Goal: Use online tool/utility: Utilize a website feature to perform a specific function

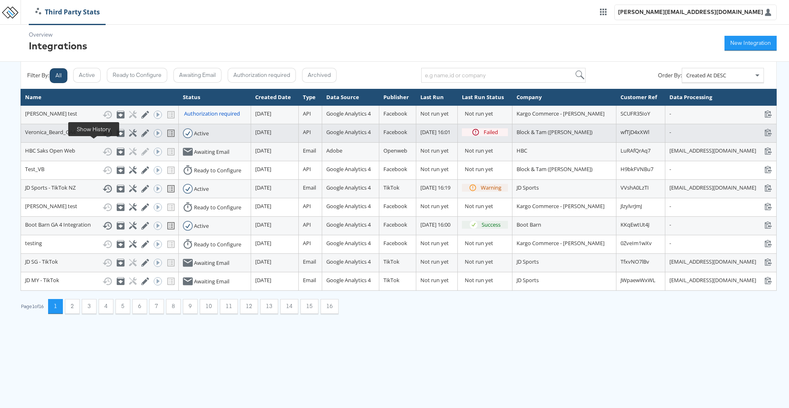
click at [102, 138] on icon at bounding box center [107, 133] width 10 height 10
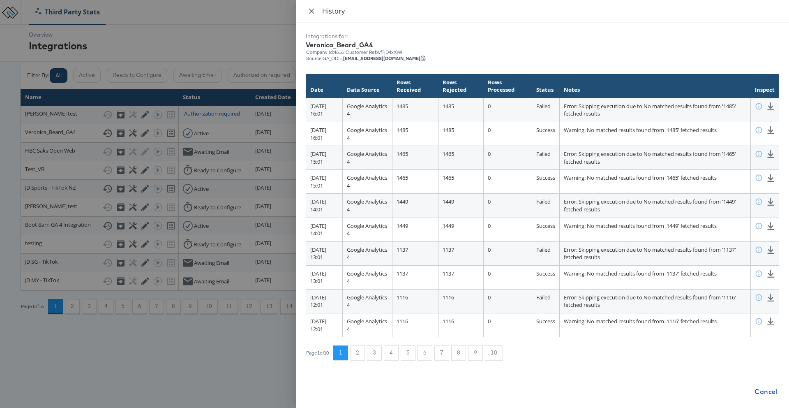
click at [311, 11] on icon "close" at bounding box center [311, 10] width 5 height 5
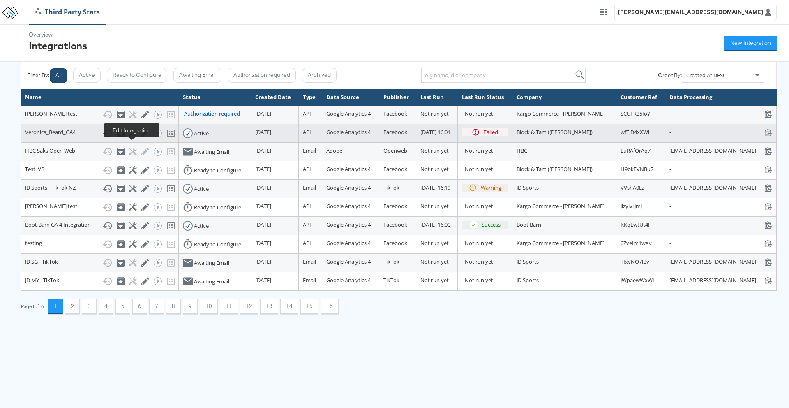
click at [141, 137] on icon at bounding box center [145, 133] width 8 height 8
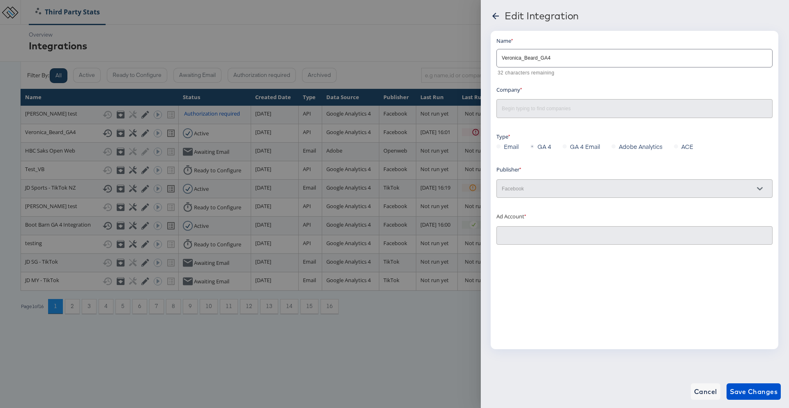
type input "[PERSON_NAME] 2.0: (ACT: 497801206465538)"
type input "Block & Tam ([PERSON_NAME])"
click at [496, 14] on div "Edit Integration" at bounding box center [635, 17] width 289 height 14
click at [496, 14] on icon at bounding box center [496, 16] width 10 height 10
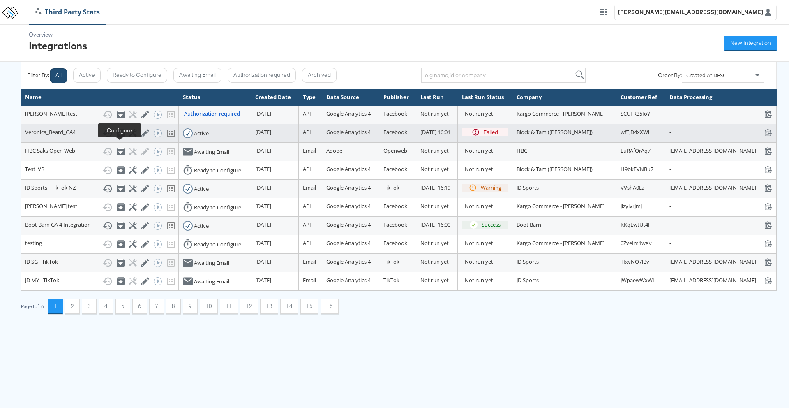
click at [129, 137] on icon at bounding box center [133, 133] width 8 height 8
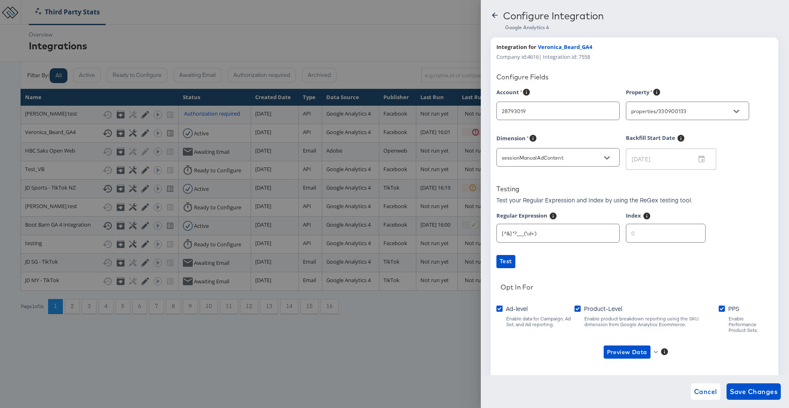
type input "[PERSON_NAME]"
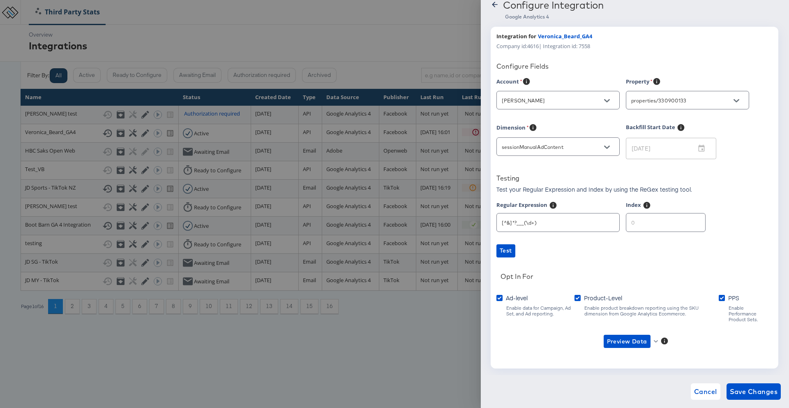
scroll to position [16, 0]
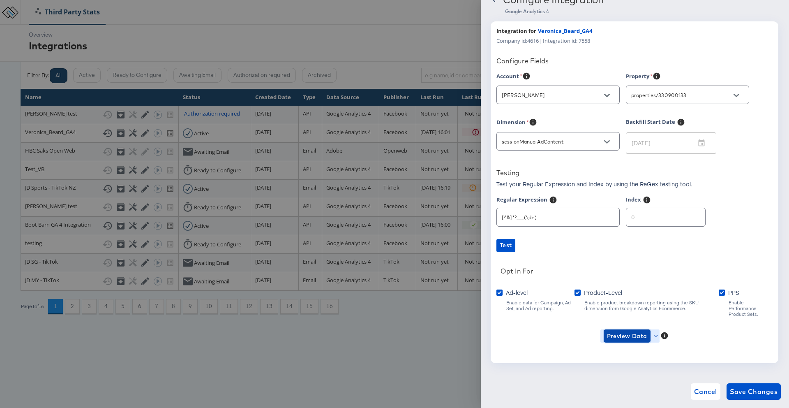
click at [496, 299] on span "Preview Data" at bounding box center [627, 336] width 40 height 10
click at [496, 299] on li "Ad-level GA4 Data" at bounding box center [641, 347] width 80 height 14
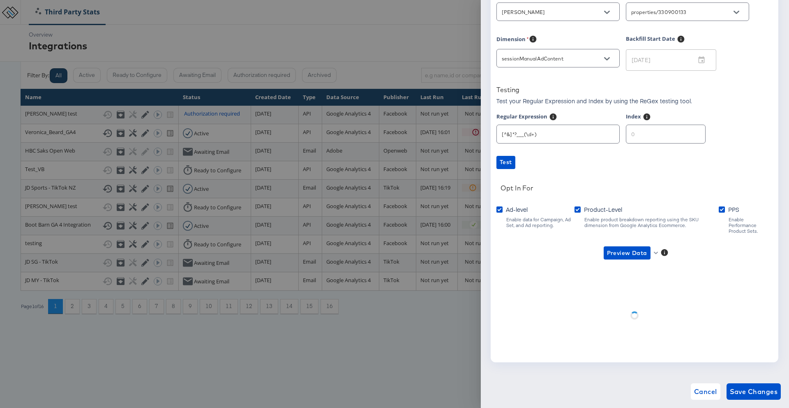
scroll to position [17, 0]
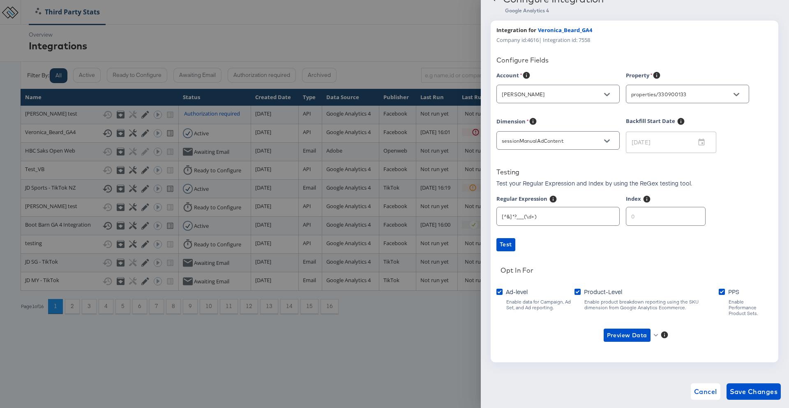
click at [496, 257] on div "Account [PERSON_NAME] Property properties/330900133 Dimension sessionManualAdCo…" at bounding box center [635, 214] width 276 height 286
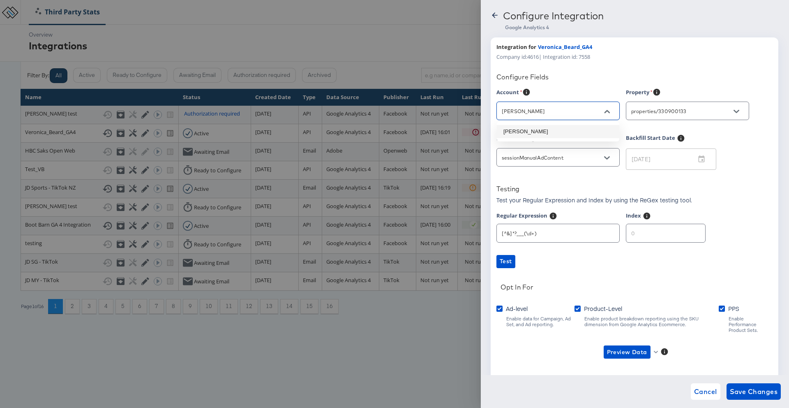
click at [496, 112] on input "[PERSON_NAME]" at bounding box center [551, 110] width 103 height 9
click at [496, 128] on li "[PERSON_NAME]" at bounding box center [558, 131] width 123 height 13
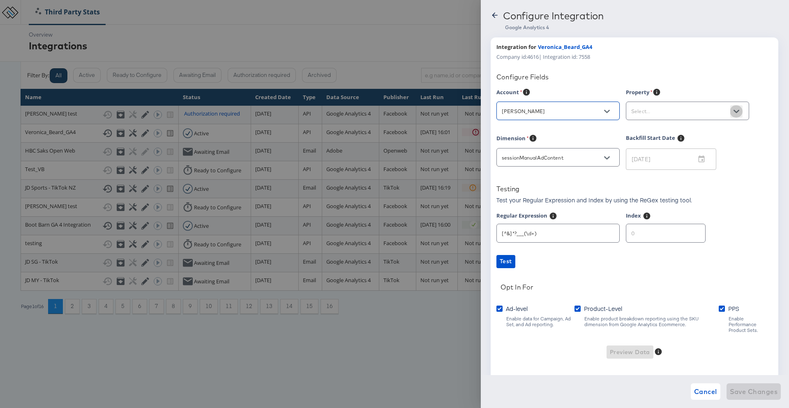
click at [496, 113] on button "Open" at bounding box center [737, 111] width 12 height 12
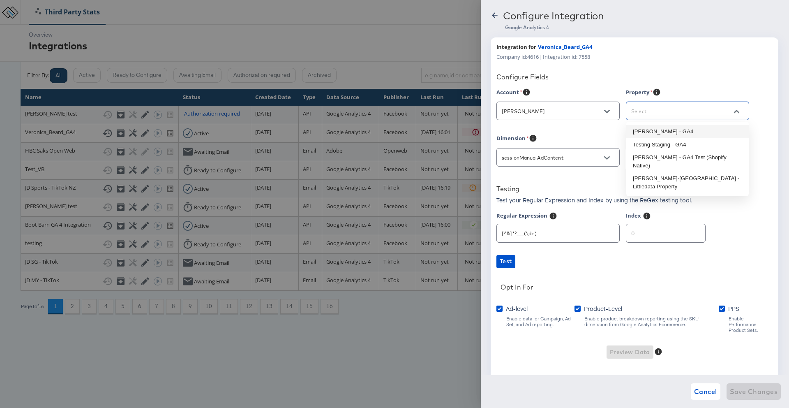
click at [496, 129] on li "[PERSON_NAME] - GA4" at bounding box center [688, 131] width 123 height 13
type input "[PERSON_NAME] - GA4"
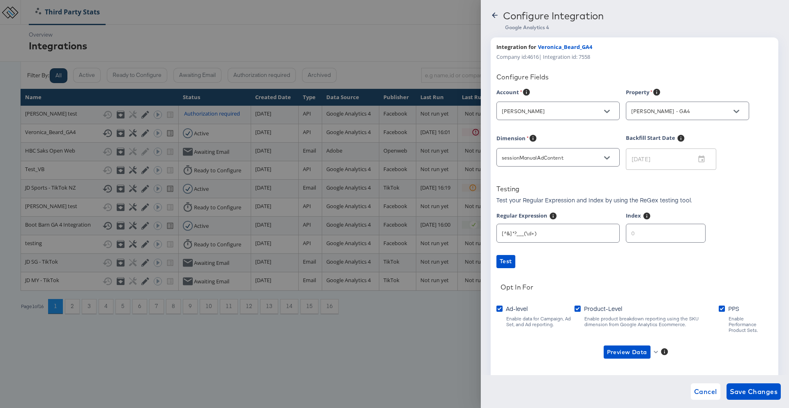
click at [496, 83] on div "Configure Fields" at bounding box center [635, 78] width 276 height 11
click at [496, 157] on button "Open" at bounding box center [607, 158] width 12 height 12
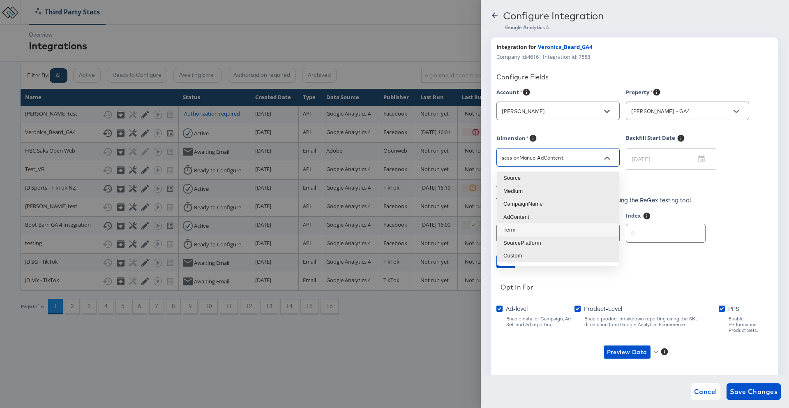
click at [496, 234] on li "Term" at bounding box center [558, 229] width 123 height 13
type input "sessionManualTerm"
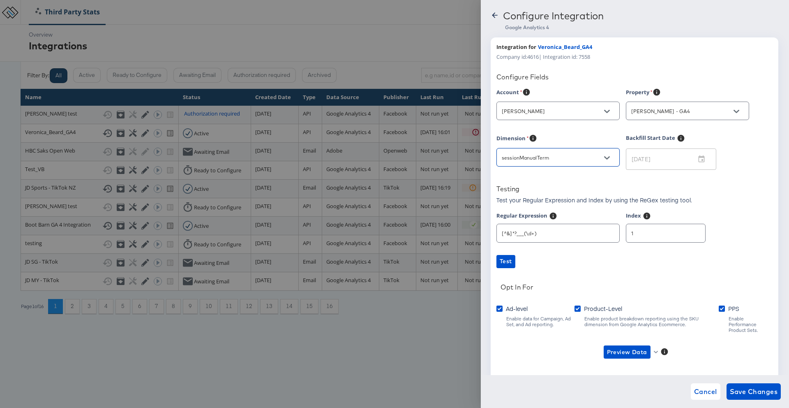
type input "1"
click at [496, 230] on input "1" at bounding box center [666, 230] width 79 height 18
click at [496, 263] on link "Test" at bounding box center [635, 261] width 276 height 13
click at [496, 293] on div "Opt In For" at bounding box center [637, 288] width 272 height 11
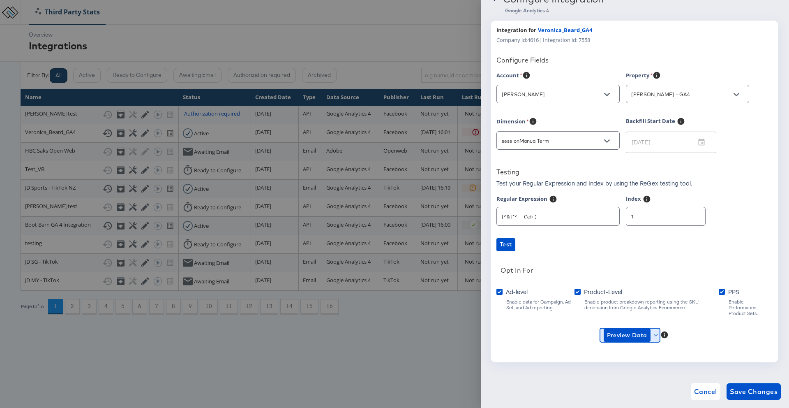
click at [496, 299] on icon "button" at bounding box center [656, 335] width 5 height 5
click at [496, 299] on li "Ad-level GA4 Data" at bounding box center [641, 346] width 80 height 14
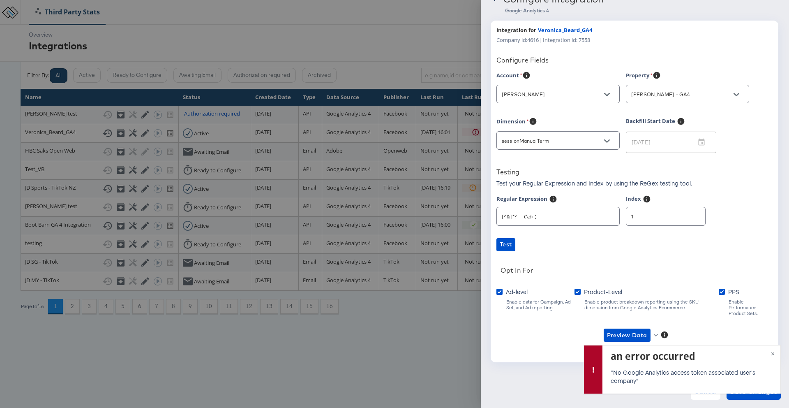
click at [496, 246] on link "Test" at bounding box center [635, 244] width 276 height 13
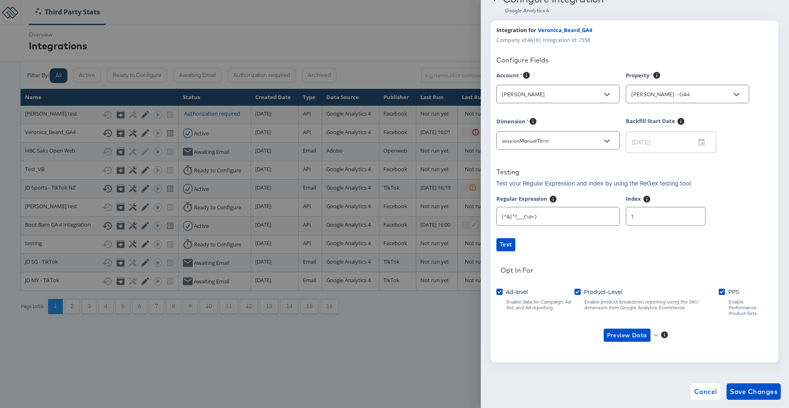
click at [496, 252] on div "Account [PERSON_NAME] Property [PERSON_NAME] - GA4 Dimension sessionManualTerm …" at bounding box center [635, 214] width 276 height 286
click at [496, 299] on icon "button" at bounding box center [656, 335] width 5 height 2
click at [496, 299] on li "Ad-level GA4 Data" at bounding box center [641, 346] width 80 height 14
click at [496, 93] on icon "Open" at bounding box center [607, 95] width 6 height 6
click at [496, 110] on li "[PERSON_NAME]" at bounding box center [558, 114] width 123 height 13
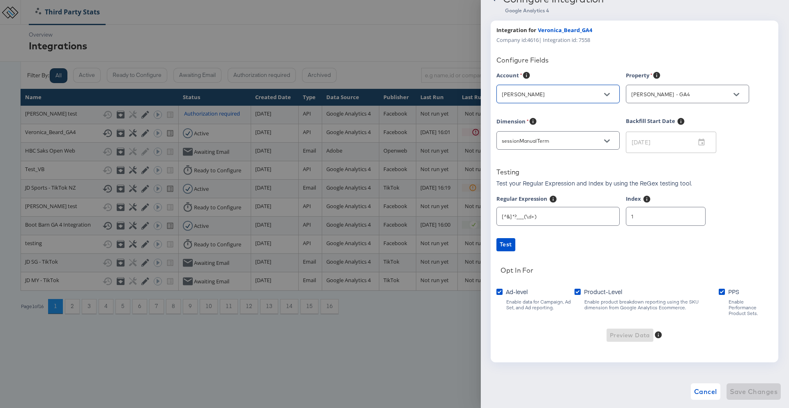
click at [496, 99] on div "[PERSON_NAME] - GA4" at bounding box center [687, 94] width 123 height 19
click at [496, 93] on icon "Open" at bounding box center [737, 95] width 6 height 6
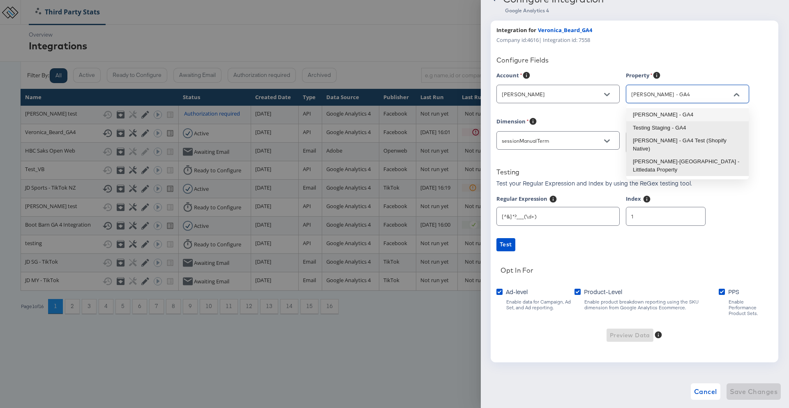
click at [496, 118] on li "[PERSON_NAME] - GA4" at bounding box center [688, 114] width 123 height 13
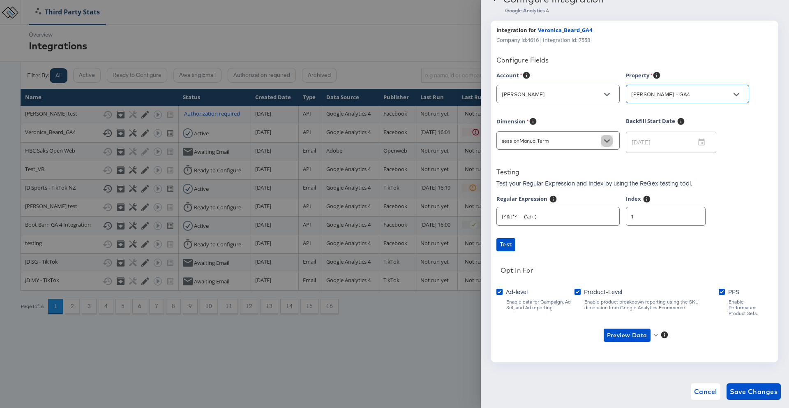
click at [496, 142] on button "Open" at bounding box center [607, 141] width 12 height 12
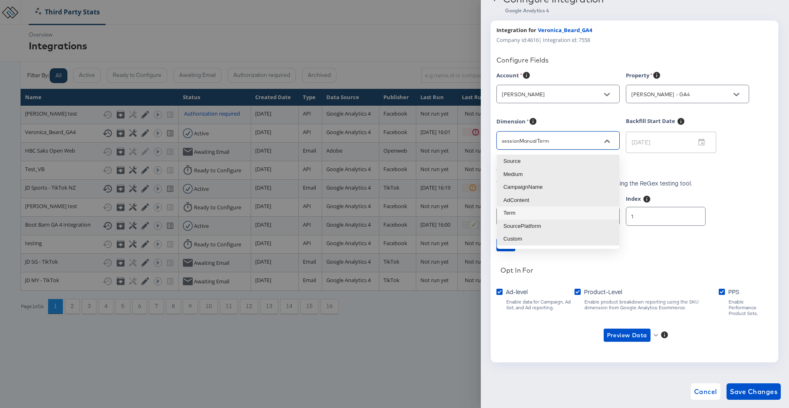
click at [496, 208] on li "Term" at bounding box center [558, 212] width 123 height 13
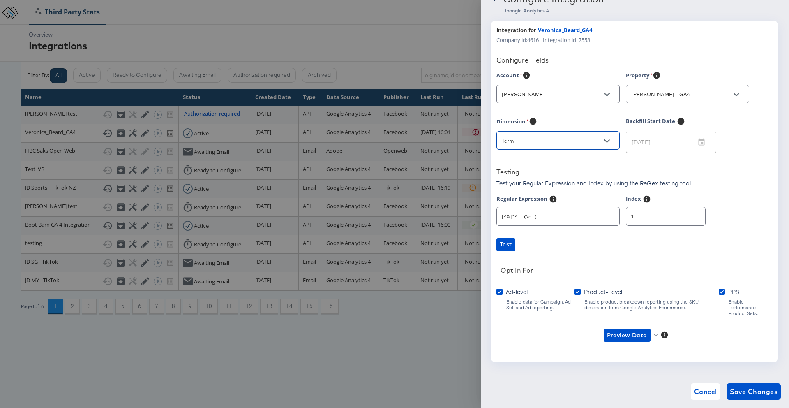
type input "sessionManualTerm"
click at [496, 247] on link "Test" at bounding box center [635, 244] width 276 height 13
click at [496, 299] on button "Preview Data" at bounding box center [631, 334] width 60 height 13
click at [496, 299] on li "Ad-level GA4 Data" at bounding box center [641, 346] width 80 height 14
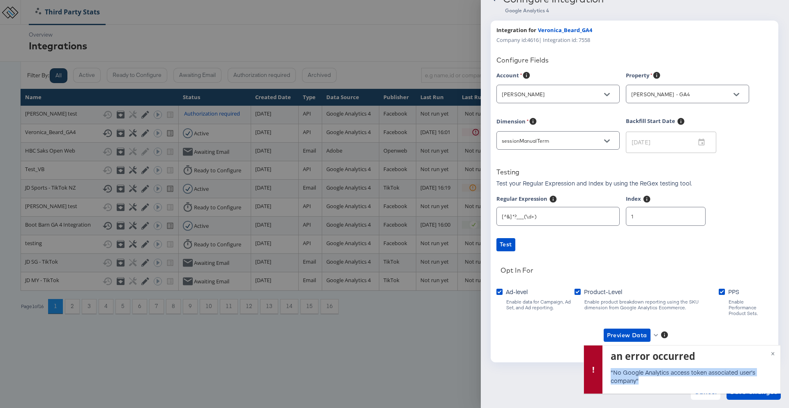
drag, startPoint x: 651, startPoint y: 384, endPoint x: 607, endPoint y: 370, distance: 46.7
click at [496, 299] on div "an error occurred "No Google Analytics access token associated user's company"" at bounding box center [692, 368] width 178 height 47
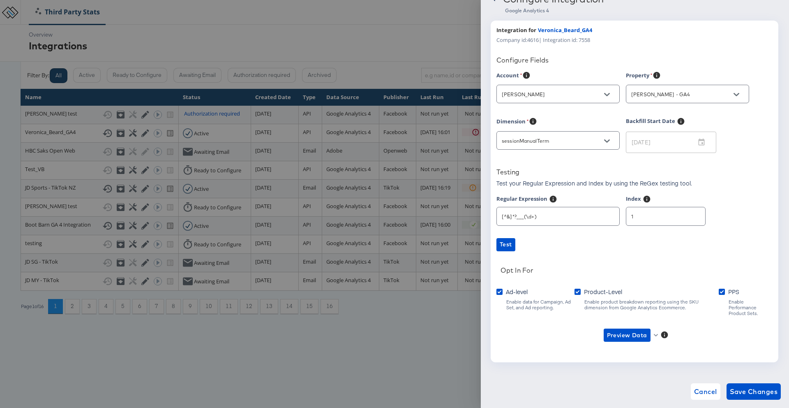
click at [496, 264] on div "Account [PERSON_NAME] Property [PERSON_NAME] - GA4 Dimension sessionManualTerm …" at bounding box center [635, 214] width 276 height 286
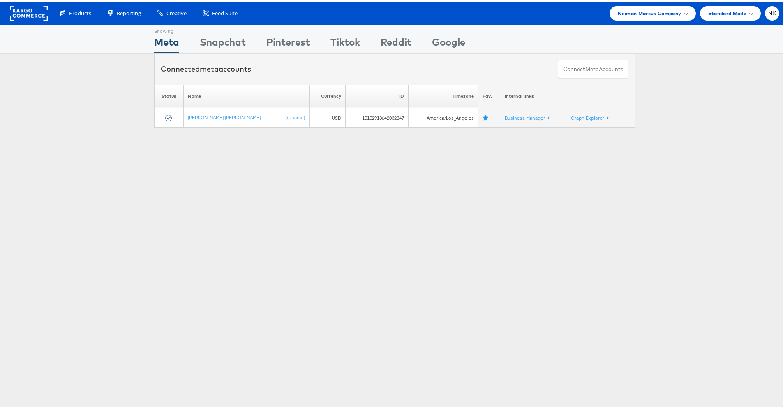
click at [585, 170] on div "Showing Meta Showing Snapchat Showing Pinterest Showing Tiktok Showing Reddit S…" at bounding box center [394, 228] width 789 height 411
